Goal: Obtain resource: Download file/media

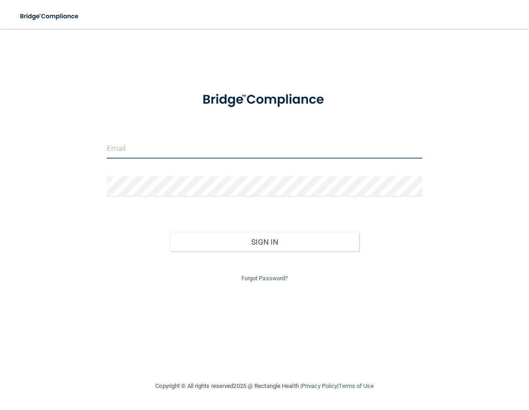
type input "[EMAIL_ADDRESS][DOMAIN_NAME]"
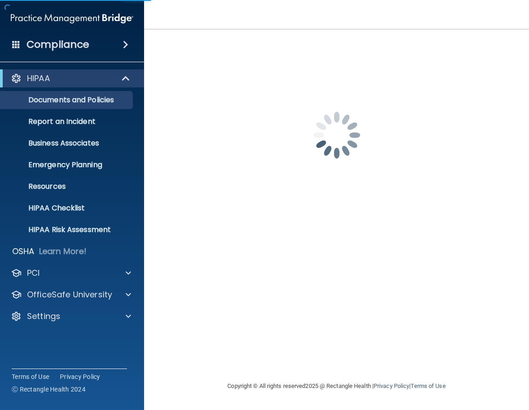
click at [300, 239] on div "silsbeefamilydentistry@gmail.com Invalid email/password. You don't have permiss…" at bounding box center [336, 205] width 349 height 334
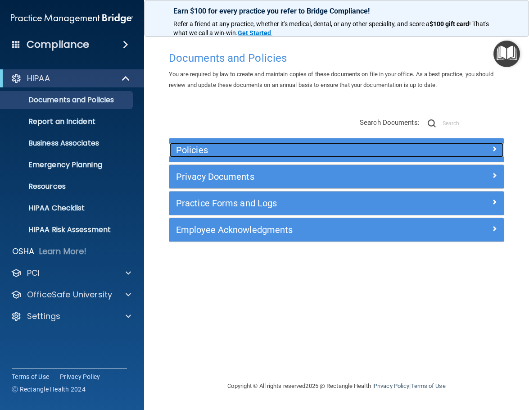
click at [222, 152] on h5 "Policies" at bounding box center [294, 150] width 237 height 10
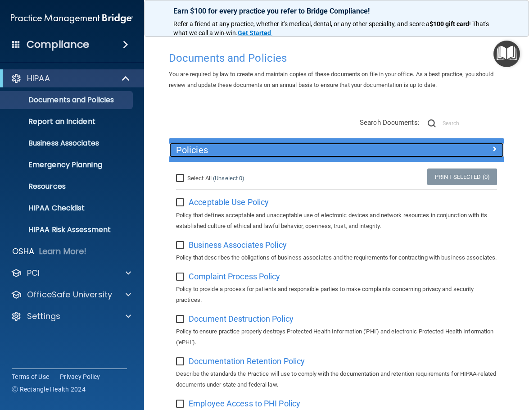
click at [222, 152] on h5 "Policies" at bounding box center [294, 150] width 237 height 10
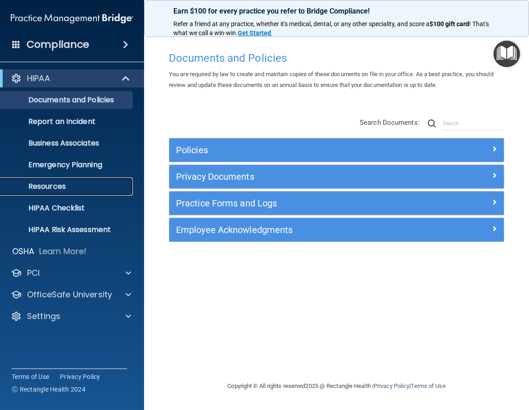
click at [62, 178] on link "Resources" at bounding box center [62, 187] width 142 height 18
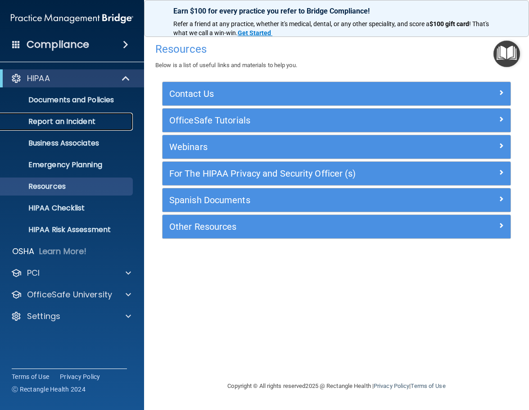
click at [82, 119] on p "Report an Incident" at bounding box center [67, 121] width 123 height 9
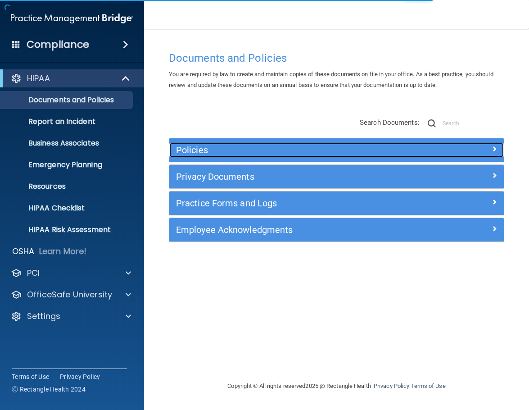
click at [245, 149] on h5 "Policies" at bounding box center [294, 150] width 237 height 10
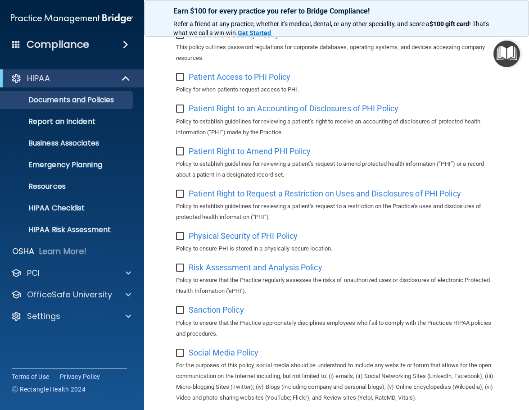
scroll to position [541, 0]
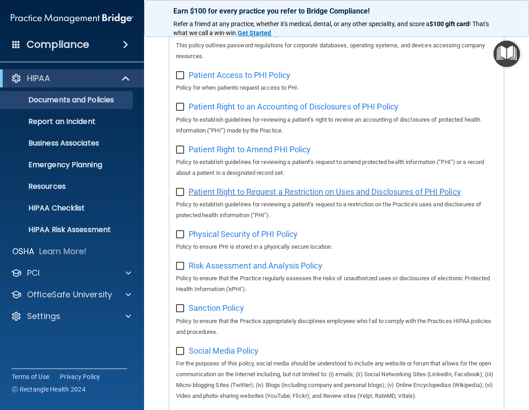
click at [351, 196] on span "Patient Right to Request a Restriction on Uses and Disclosures of PHI Policy" at bounding box center [325, 191] width 273 height 9
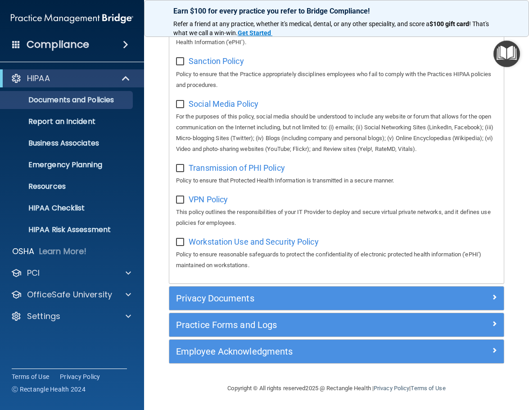
scroll to position [819, 0]
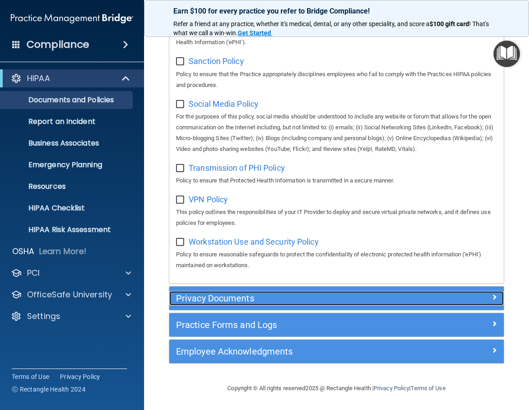
click at [275, 299] on h5 "Privacy Documents" at bounding box center [294, 298] width 237 height 10
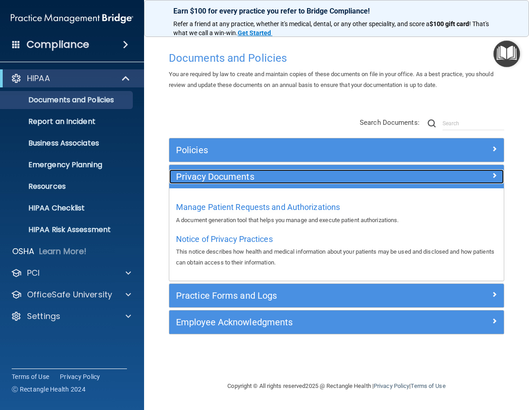
scroll to position [0, 0]
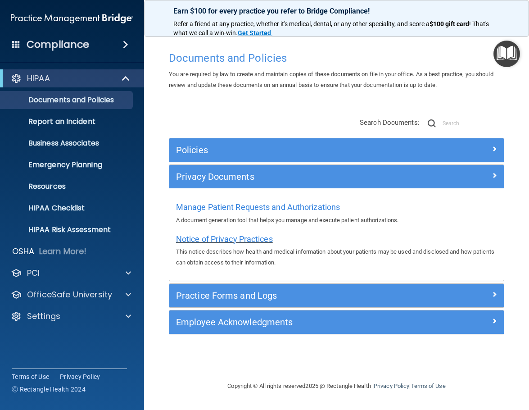
click at [258, 239] on span "Notice of Privacy Practices" at bounding box center [224, 238] width 97 height 9
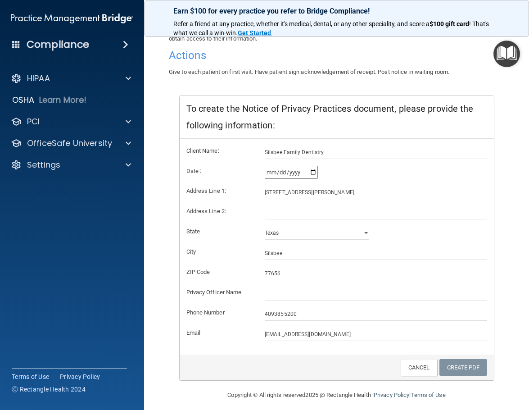
scroll to position [101, 0]
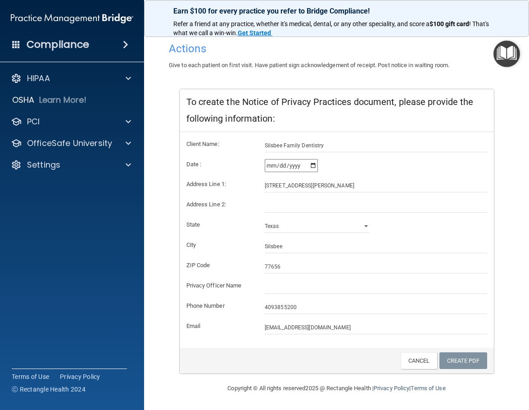
click at [302, 371] on div "Create PDF Cancel" at bounding box center [337, 361] width 314 height 26
click at [454, 362] on link "Create PDF" at bounding box center [464, 360] width 48 height 17
click at [267, 284] on input "text" at bounding box center [376, 287] width 223 height 14
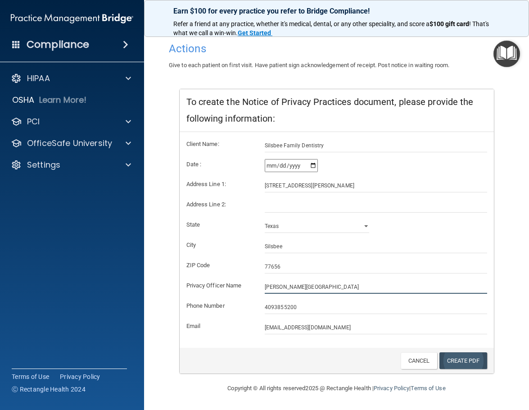
type input "[PERSON_NAME][GEOGRAPHIC_DATA]"
click at [458, 364] on link "Create PDF" at bounding box center [464, 360] width 48 height 17
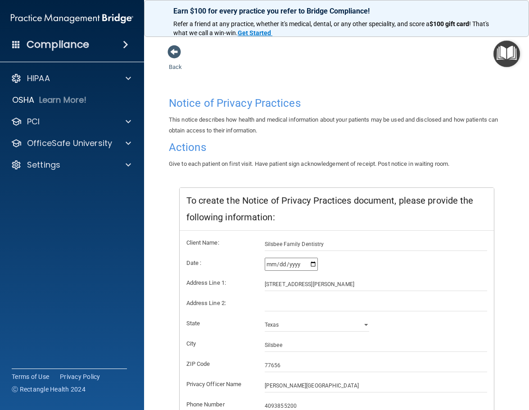
scroll to position [0, 0]
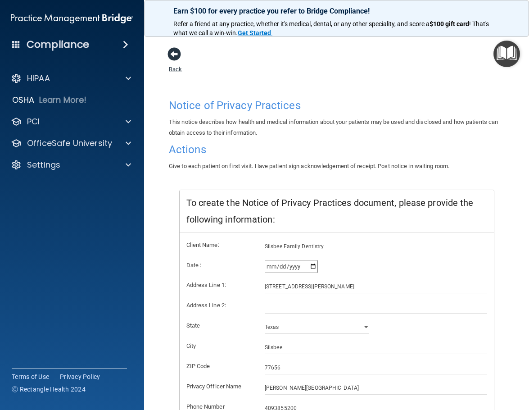
click at [174, 52] on span at bounding box center [175, 54] width 14 height 14
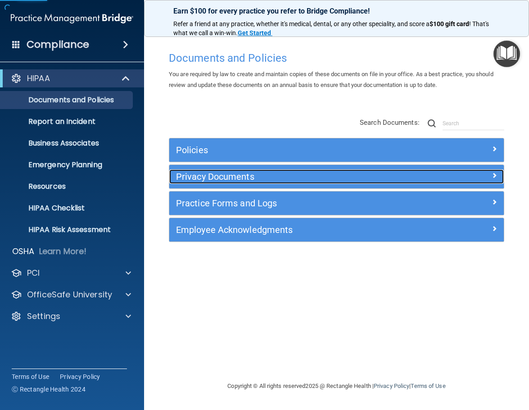
click at [228, 176] on h5 "Privacy Documents" at bounding box center [294, 177] width 237 height 10
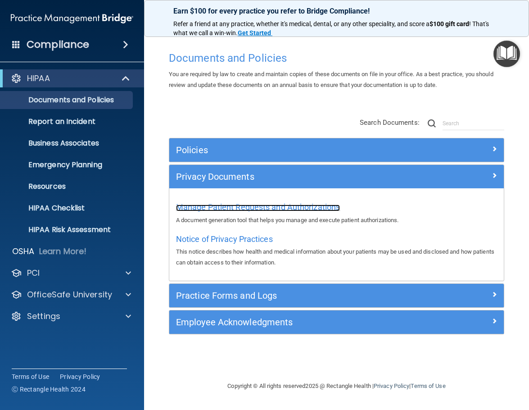
click at [187, 205] on span "Manage Patient Requests and Authorizations" at bounding box center [258, 206] width 164 height 9
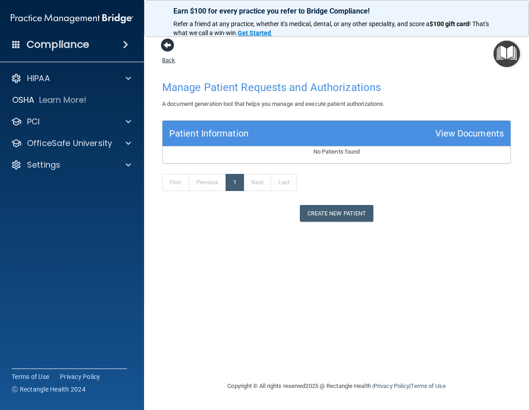
click at [172, 45] on span at bounding box center [168, 45] width 14 height 14
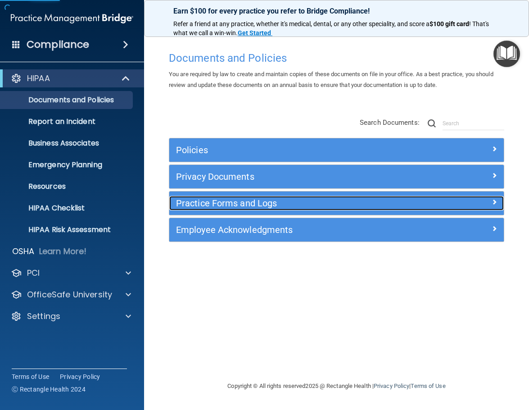
click at [257, 197] on div "Practice Forms and Logs" at bounding box center [294, 203] width 251 height 14
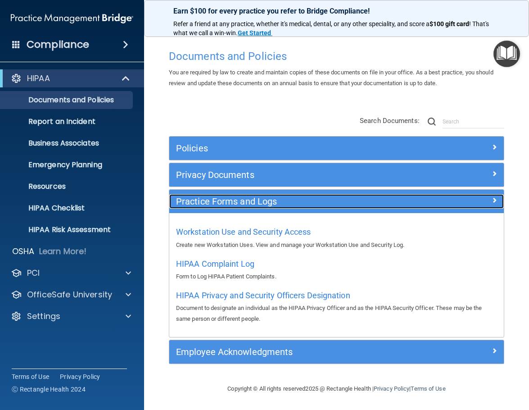
scroll to position [2, 0]
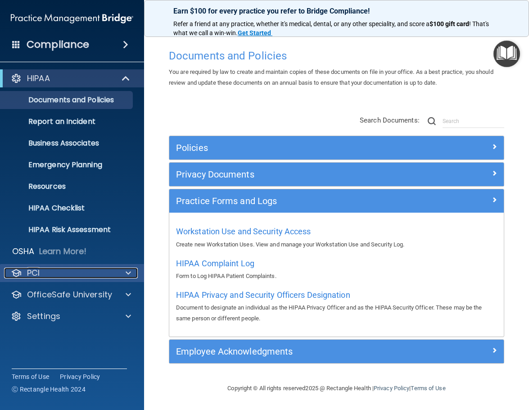
click at [104, 269] on div "PCI" at bounding box center [60, 273] width 112 height 11
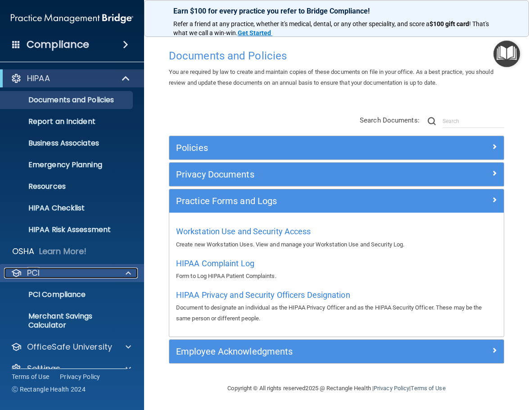
click at [104, 269] on div "PCI" at bounding box center [60, 273] width 112 height 11
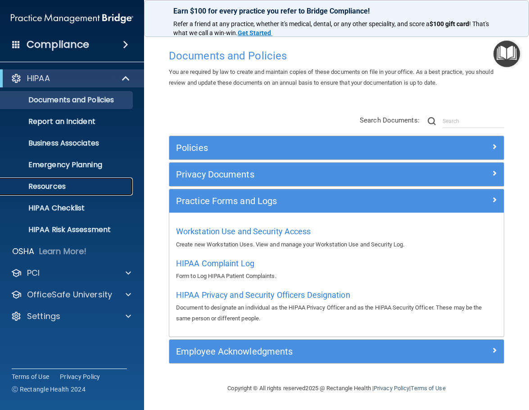
click at [81, 186] on p "Resources" at bounding box center [67, 186] width 123 height 9
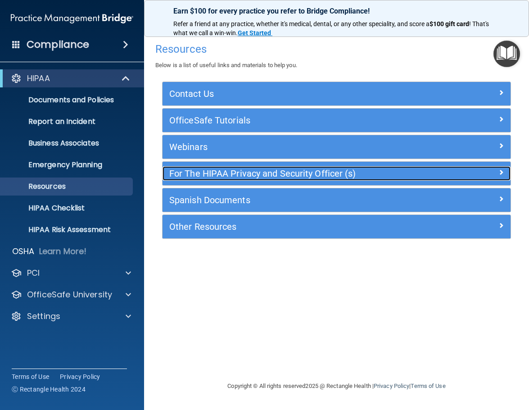
click at [383, 175] on h5 "For The HIPAA Privacy and Security Officer (s)" at bounding box center [293, 174] width 248 height 10
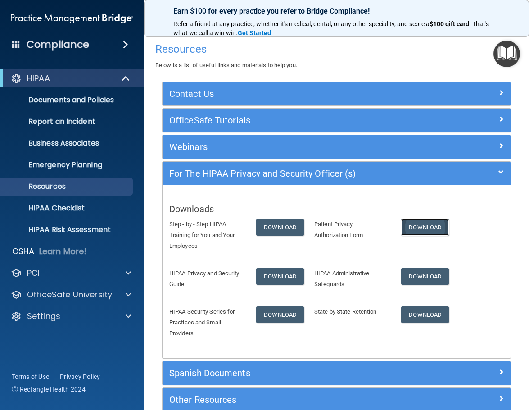
click at [420, 228] on link "Download" at bounding box center [425, 227] width 48 height 17
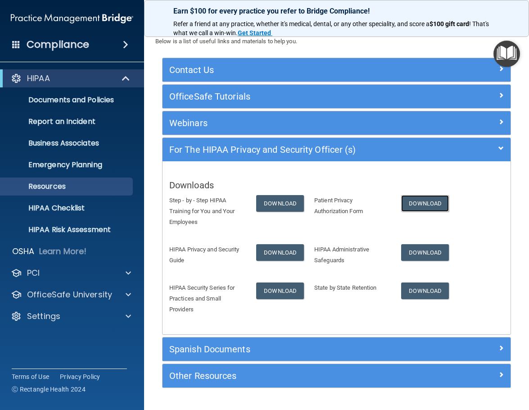
scroll to position [45, 0]
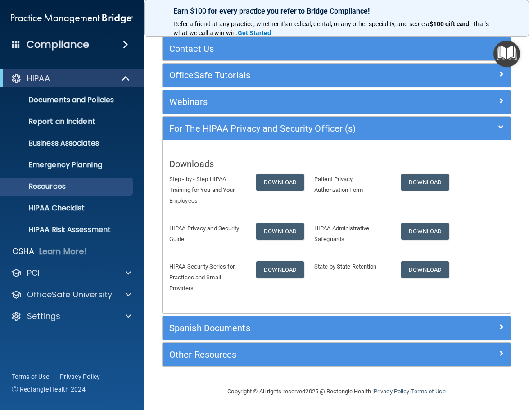
click at [296, 363] on div "Other Resources" at bounding box center [337, 354] width 348 height 23
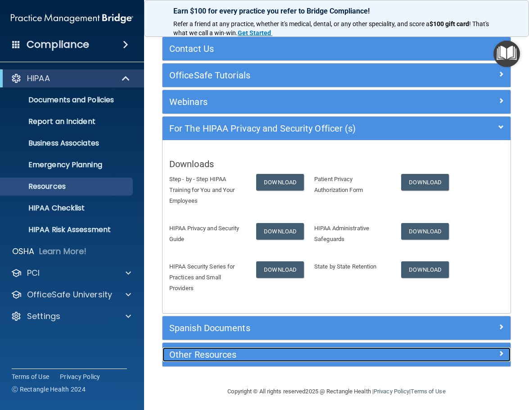
click at [287, 356] on h5 "Other Resources" at bounding box center [293, 355] width 248 height 10
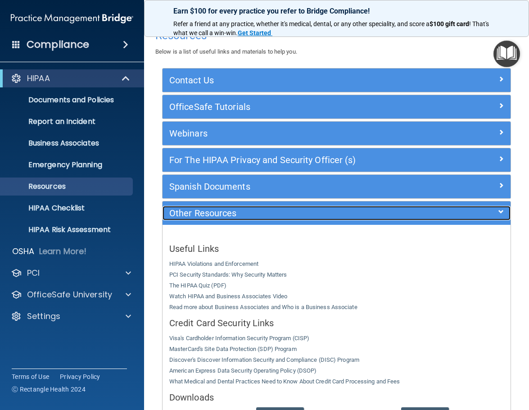
scroll to position [0, 0]
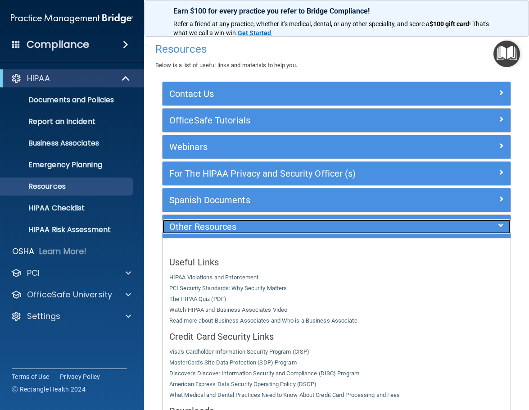
drag, startPoint x: 282, startPoint y: 228, endPoint x: 282, endPoint y: 213, distance: 15.3
click at [282, 228] on h5 "Other Resources" at bounding box center [293, 227] width 248 height 10
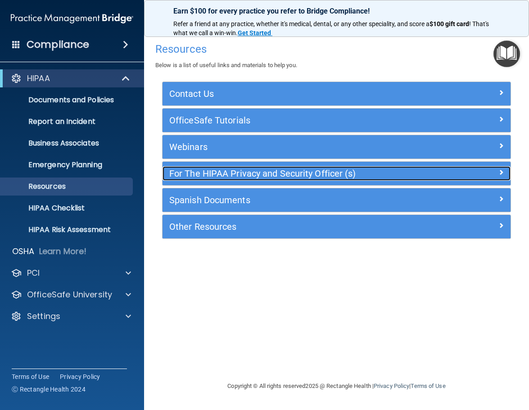
click at [379, 171] on h5 "For The HIPAA Privacy and Security Officer (s)" at bounding box center [293, 174] width 248 height 10
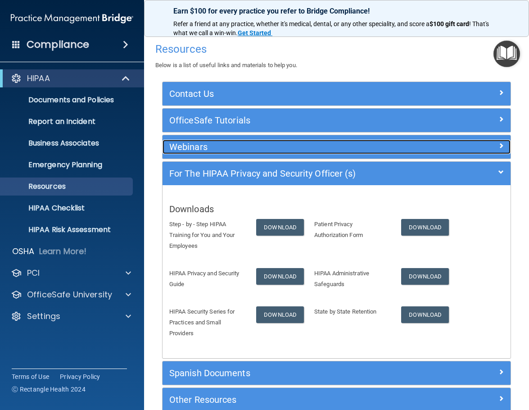
click at [328, 146] on h5 "Webinars" at bounding box center [293, 147] width 248 height 10
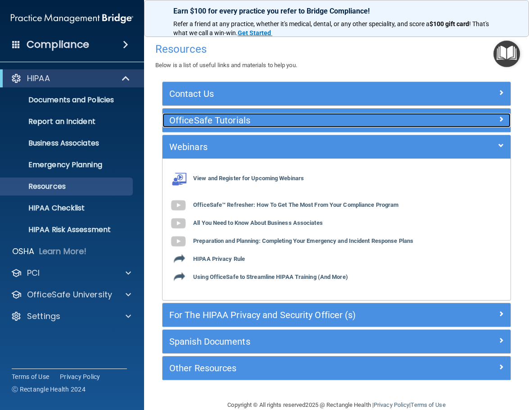
click at [340, 125] on h5 "OfficeSafe Tutorials" at bounding box center [293, 120] width 248 height 10
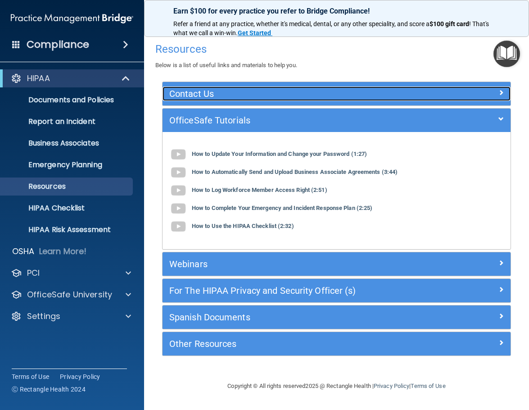
click at [345, 87] on div "Contact Us" at bounding box center [293, 94] width 261 height 14
